Goal: Task Accomplishment & Management: Manage account settings

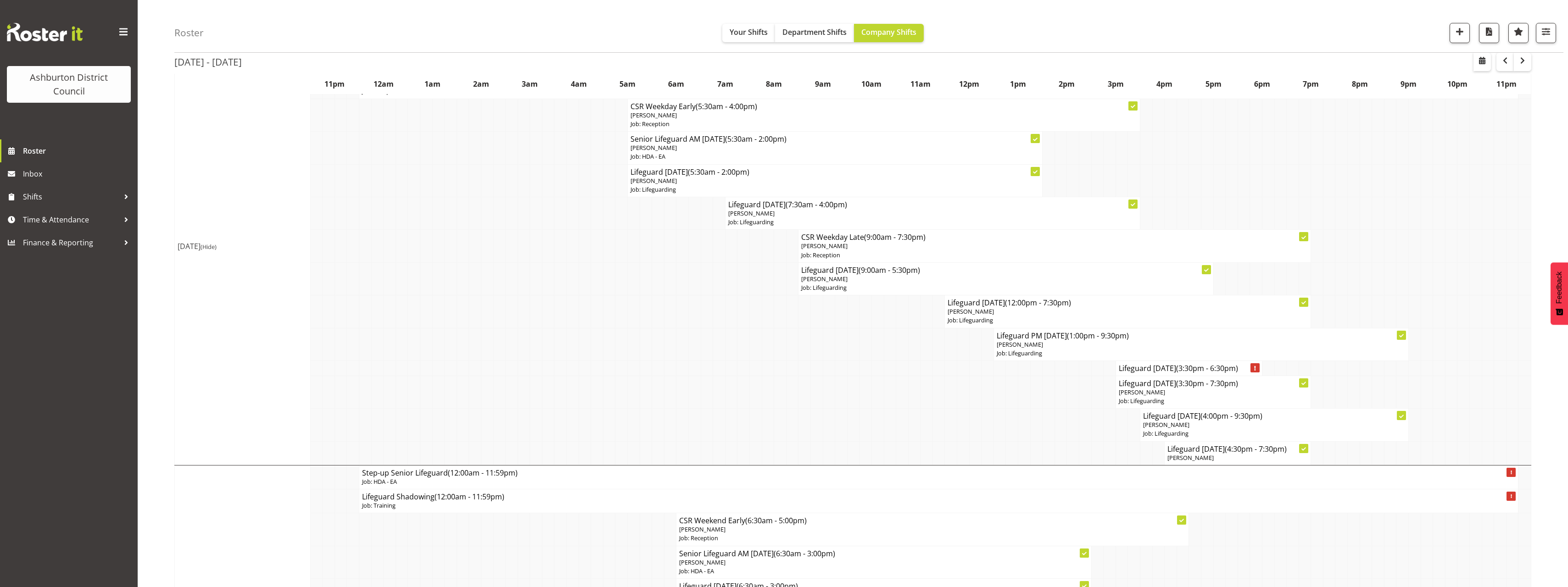
click at [1548, 161] on div "[DATE] - [DATE] [DATE] - [DATE] [DATE] Day Week Fortnight Month calendar Month …" at bounding box center [871, 418] width 1394 height 1897
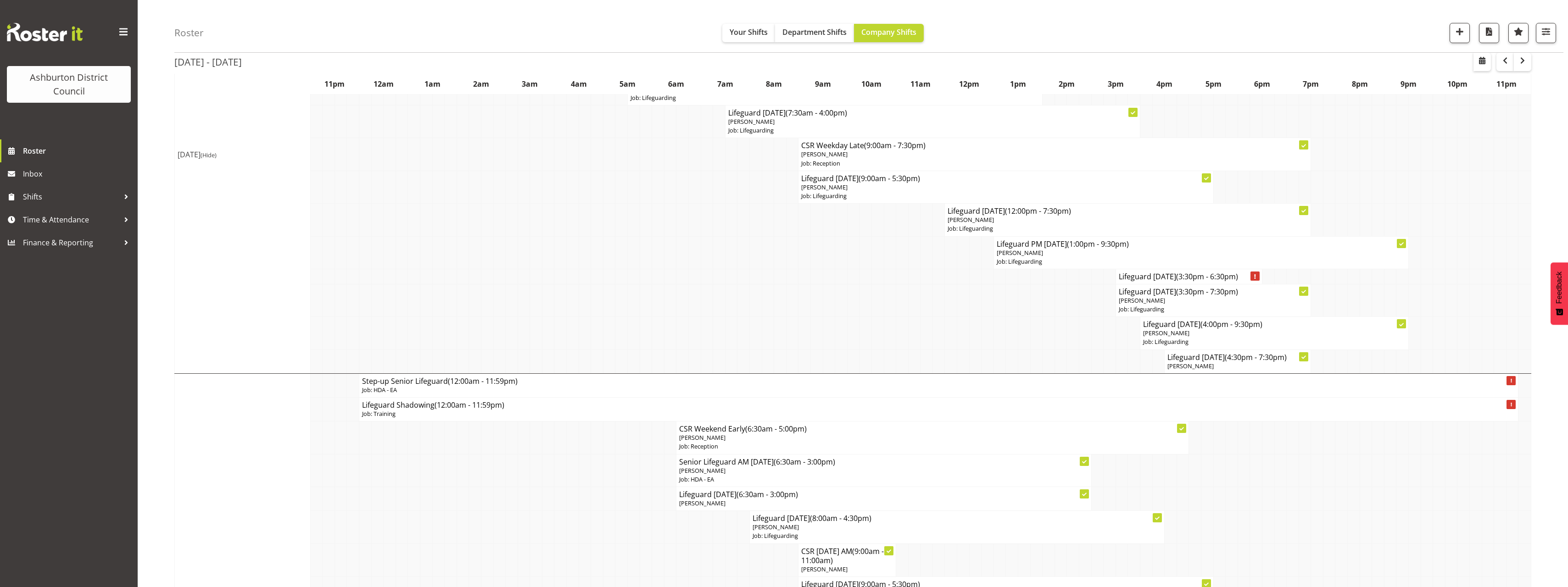
scroll to position [661, 0]
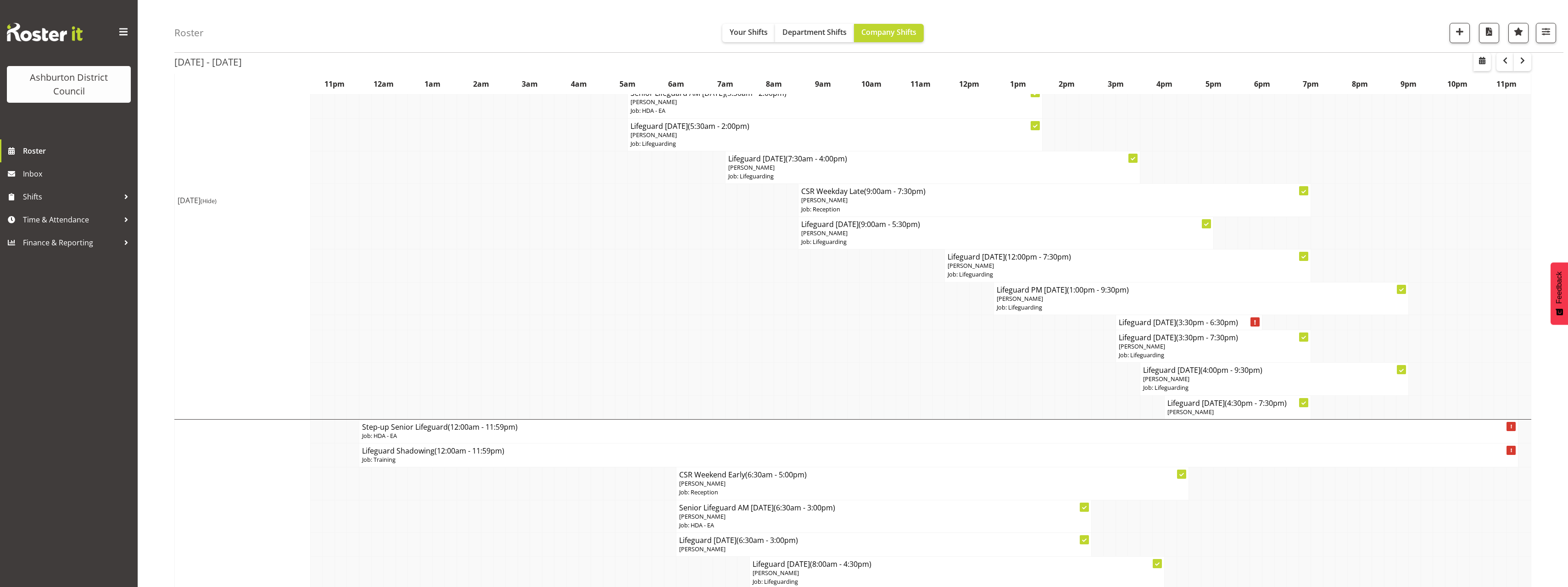
click at [1541, 330] on div "[DATE] - [DATE] [DATE] - [DATE] [DATE] Day Week Fortnight Month calendar Month …" at bounding box center [871, 372] width 1394 height 1897
click at [1547, 415] on div "[DATE] - [DATE] [DATE] - [DATE] [DATE] Day Week Fortnight Month calendar Month …" at bounding box center [871, 372] width 1394 height 1897
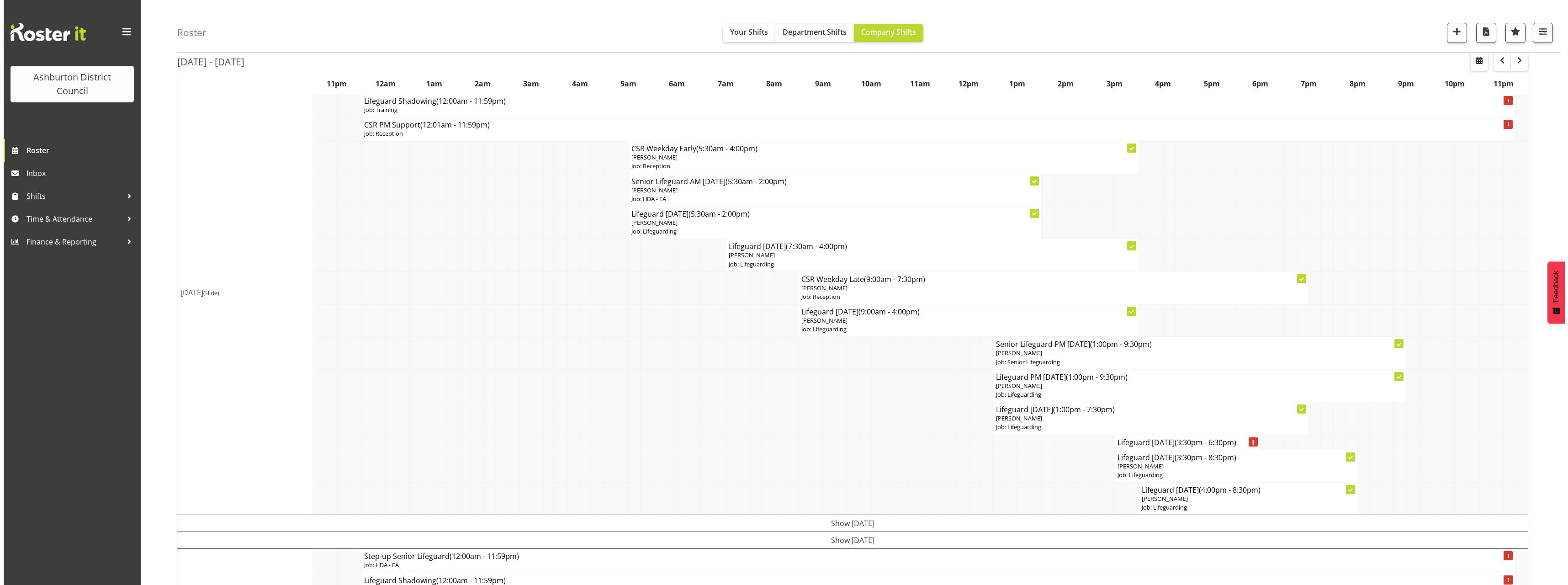
scroll to position [137, 0]
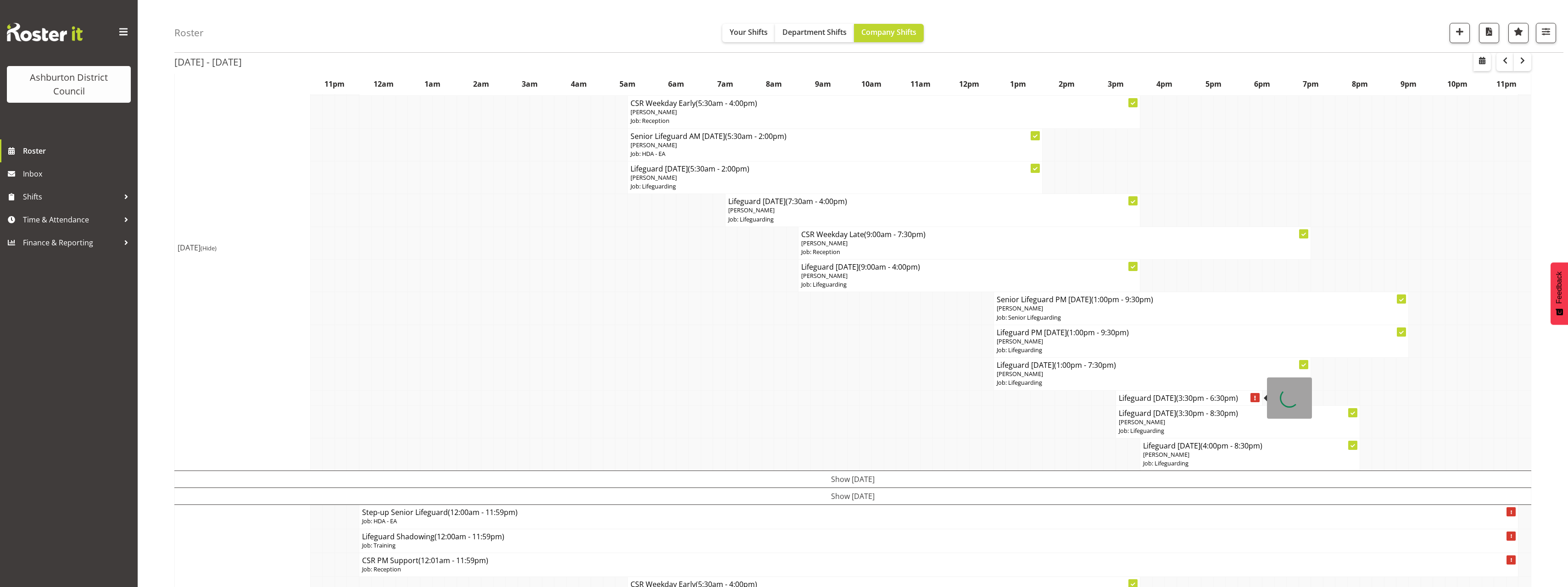
click at [1147, 401] on h4 "Lifeguard [DATE] (3:30pm - 6:30pm)" at bounding box center [1189, 398] width 141 height 9
select select
select select "7"
select select "2025"
select select "15"
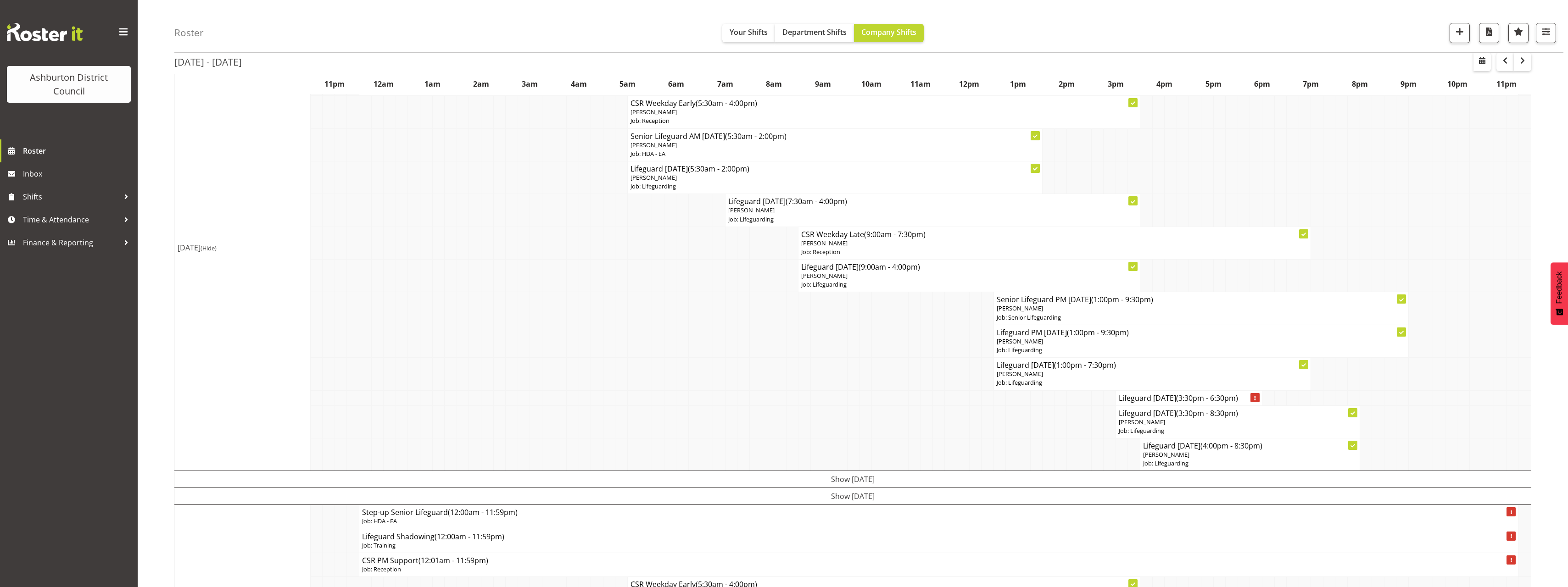
select select "30"
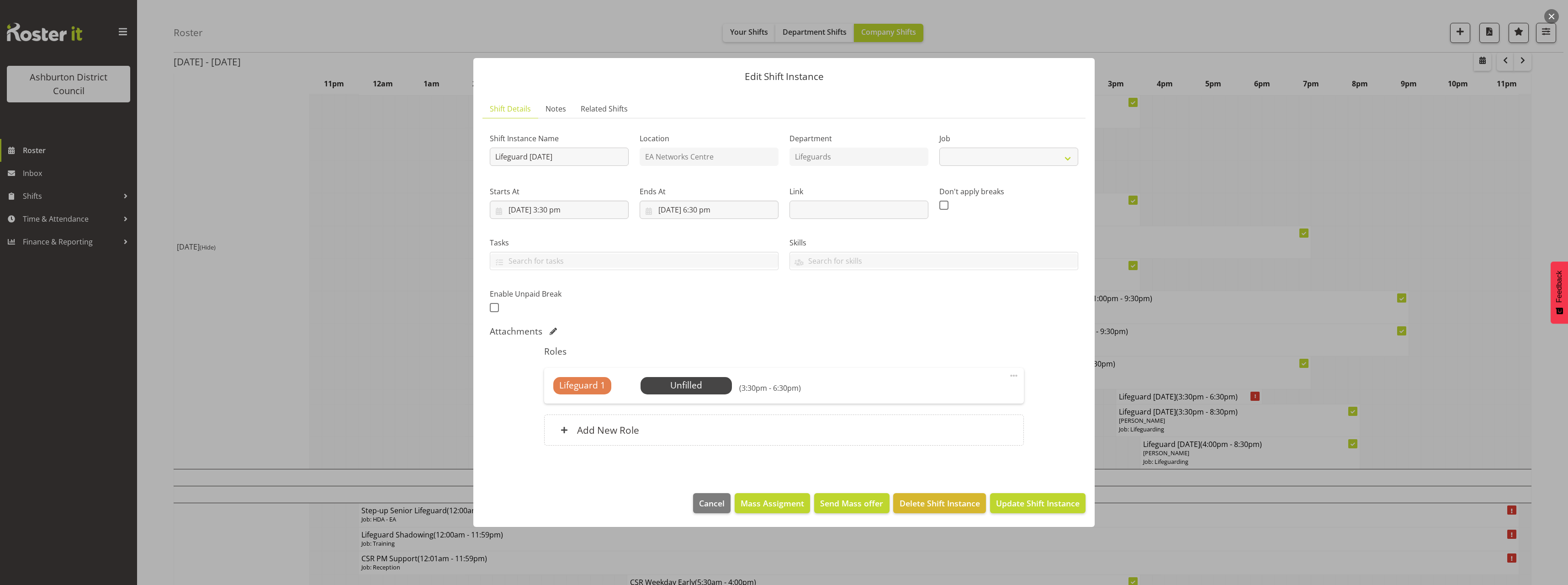
select select "38"
click at [553, 211] on input "[DATE] 3:30 pm" at bounding box center [559, 210] width 139 height 18
click at [553, 402] on select "00 01 02 03 04 05 06 07 08 09 10 11 12 13 14 15 16 17 18 19 20 21 22 23" at bounding box center [559, 404] width 21 height 18
select select "14"
click at [549, 395] on select "00 01 02 03 04 05 06 07 08 09 10 11 12 13 14 15 16 17 18 19 20 21 22 23" at bounding box center [559, 404] width 21 height 18
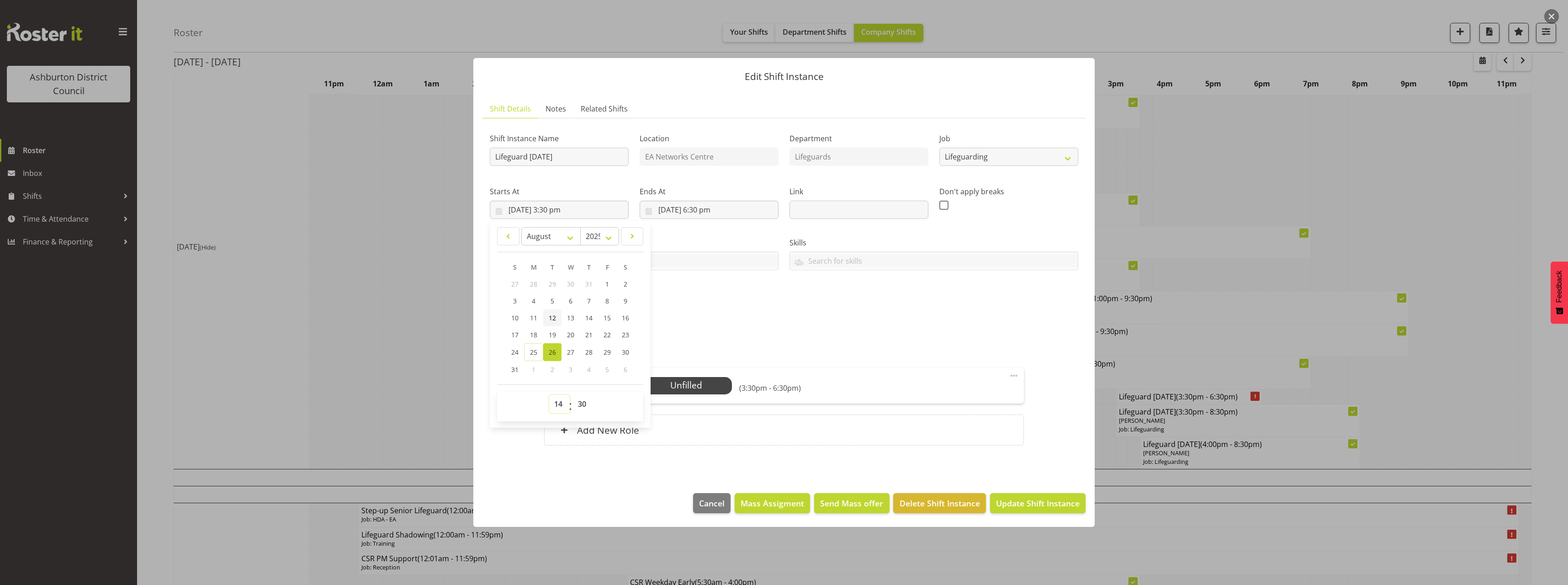
type input "[DATE] 2:30 pm"
click at [816, 307] on div "Shift Instance Name Lifeguard [DATE] Location EA Networks Centre Department Lif…" at bounding box center [784, 220] width 600 height 200
click at [697, 388] on span "Select Employee" at bounding box center [686, 385] width 68 height 13
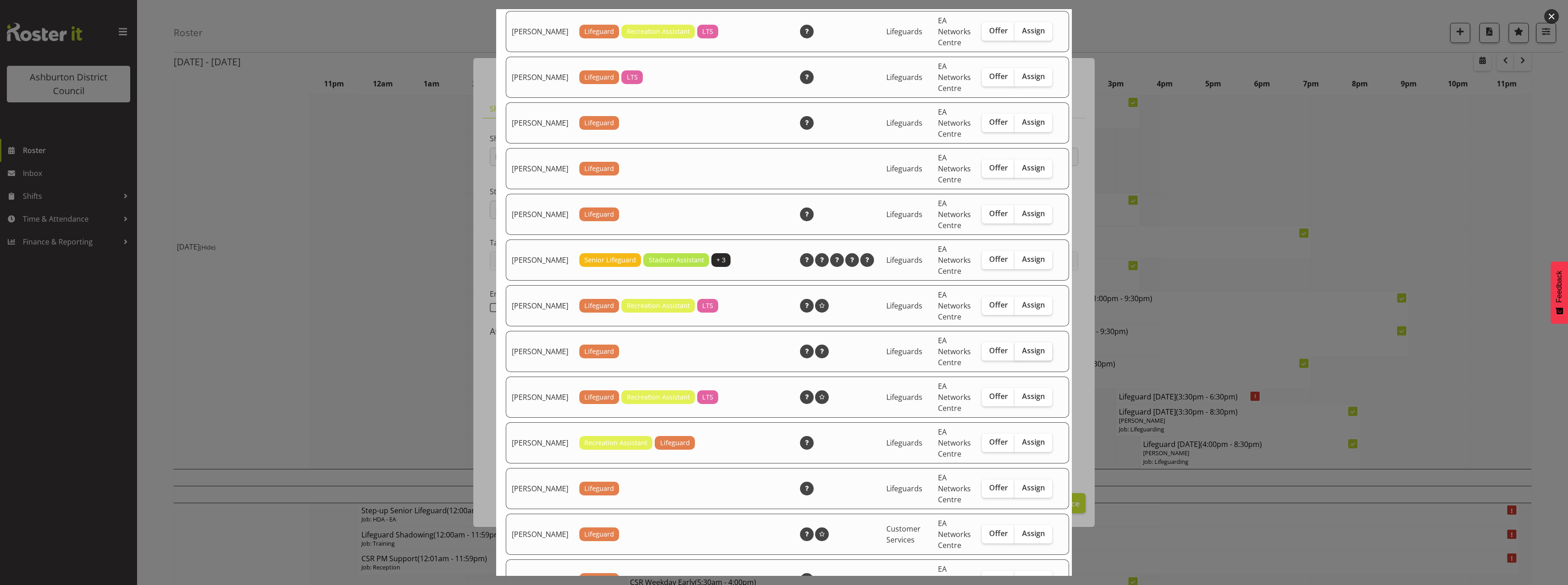
click at [1022, 355] on span "Assign" at bounding box center [1034, 350] width 23 height 9
click at [1015, 354] on input "Assign" at bounding box center [1018, 351] width 6 height 6
checkbox input "true"
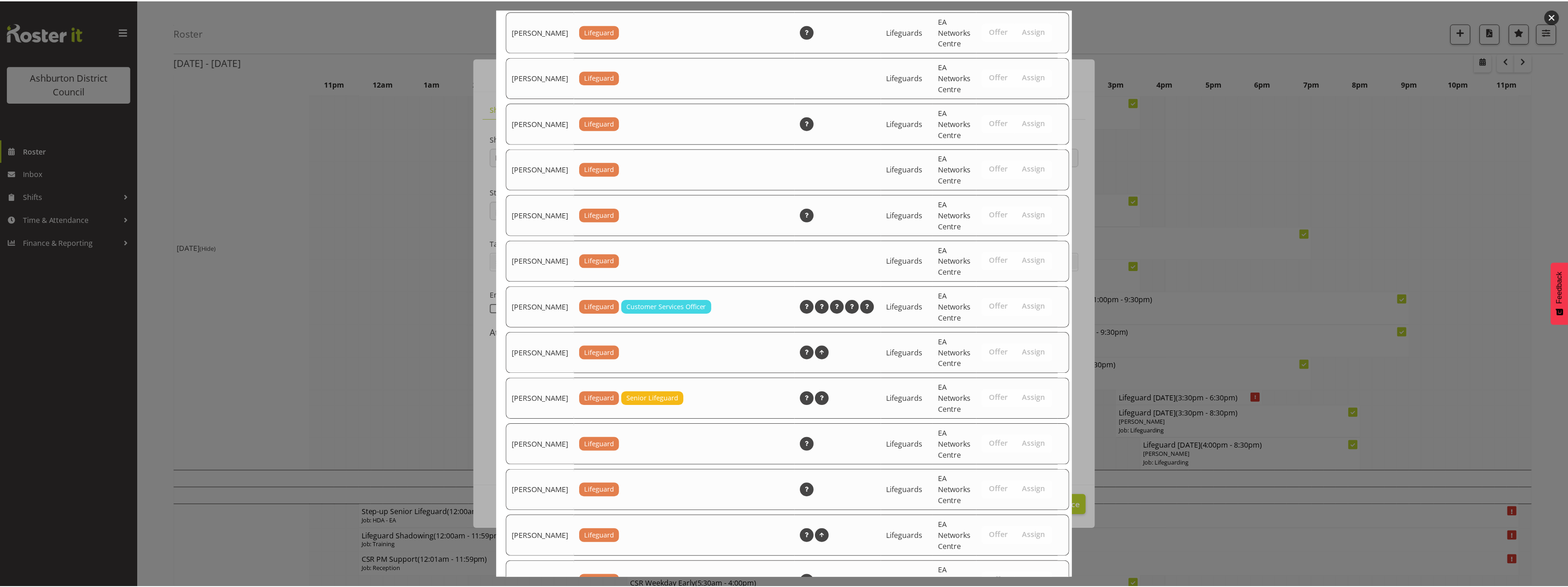
scroll to position [1193, 0]
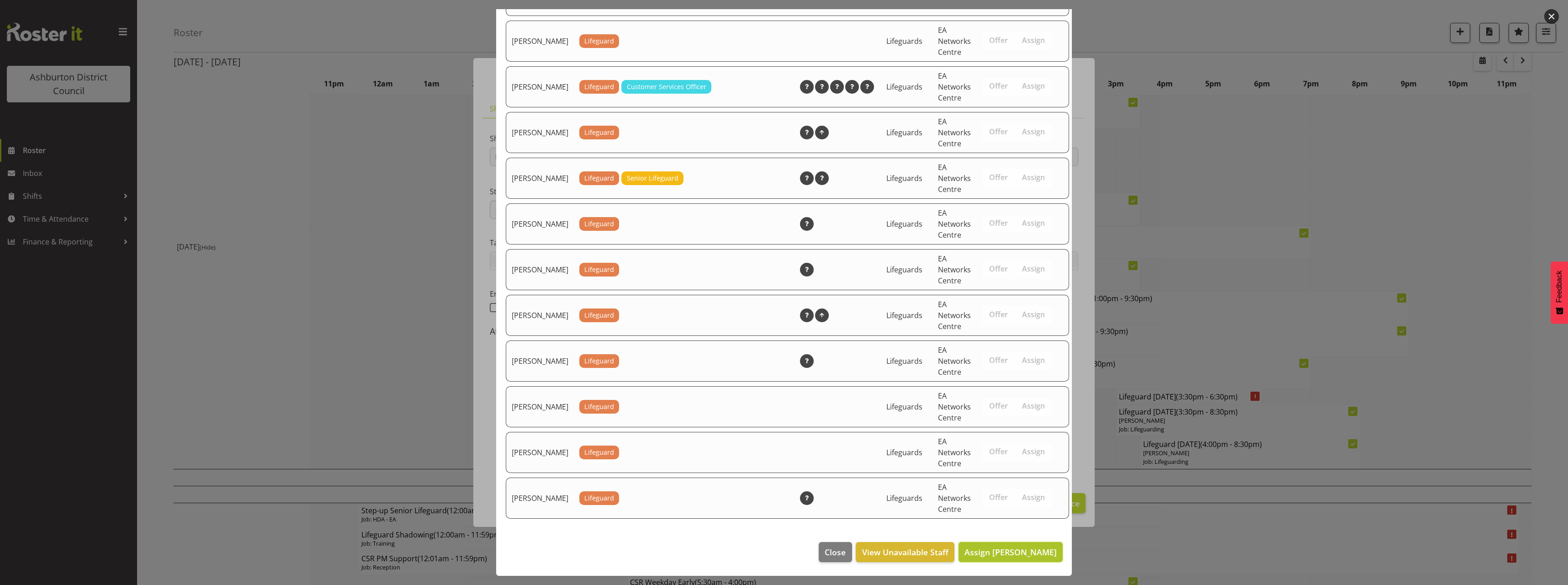
click at [1007, 556] on span "Assign [PERSON_NAME]" at bounding box center [1010, 552] width 93 height 11
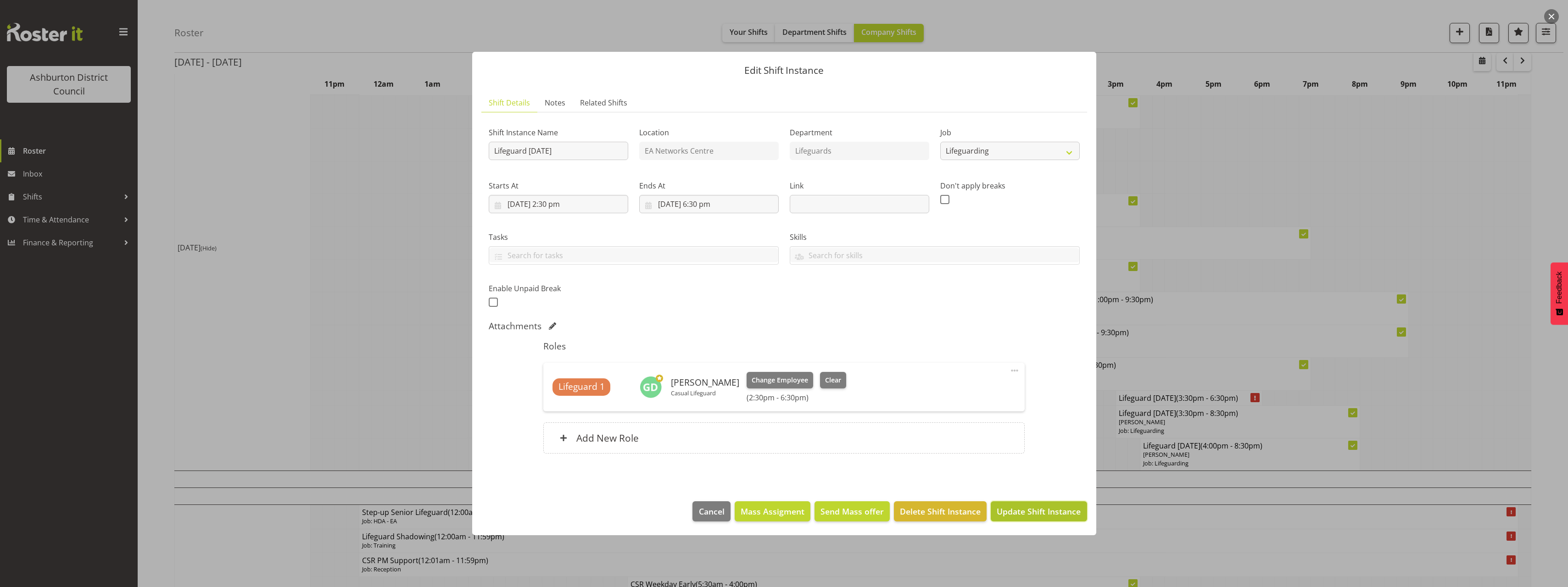
click at [1024, 517] on span "Update Shift Instance" at bounding box center [1038, 511] width 84 height 12
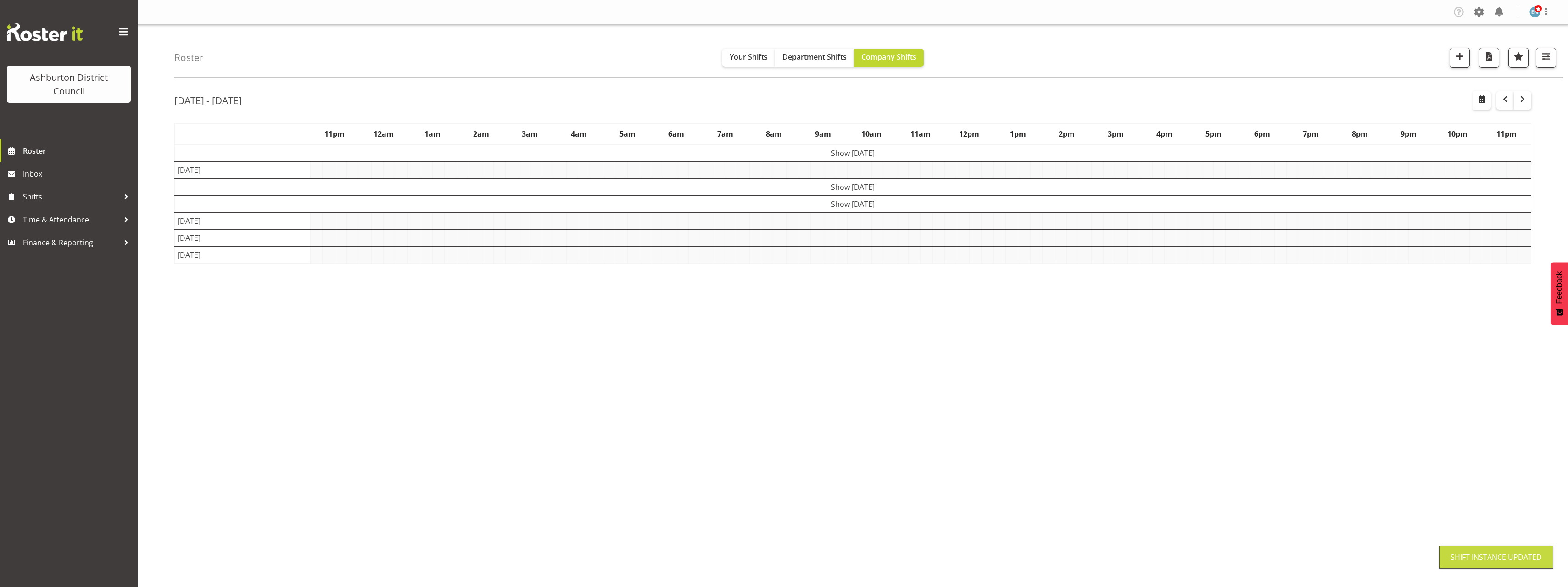
scroll to position [0, 0]
